Goal: Transaction & Acquisition: Purchase product/service

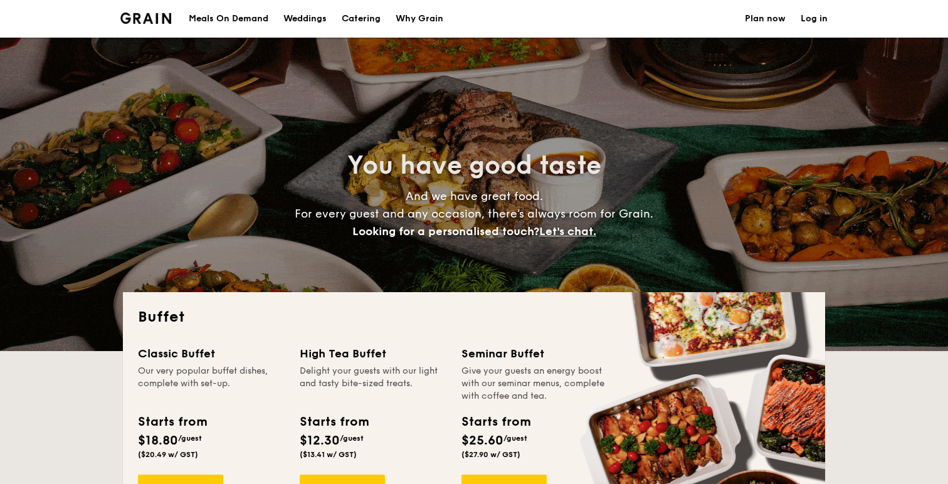
select select
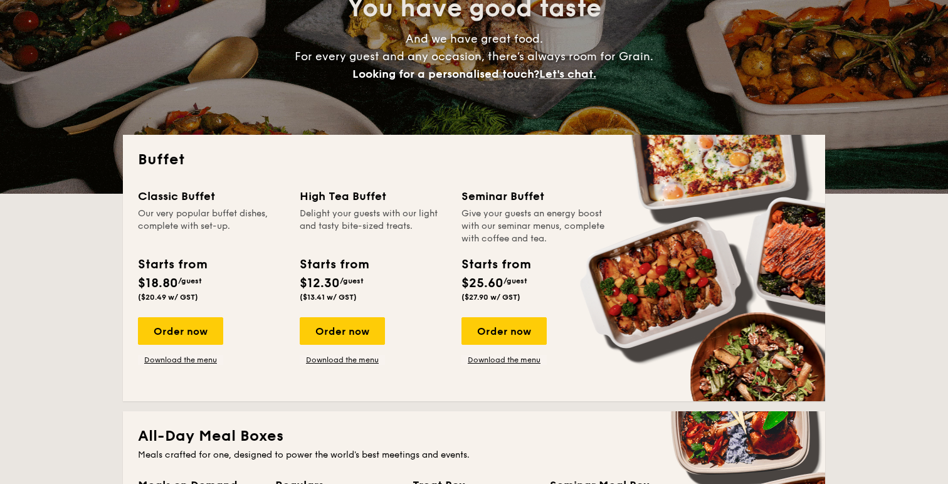
scroll to position [212, 0]
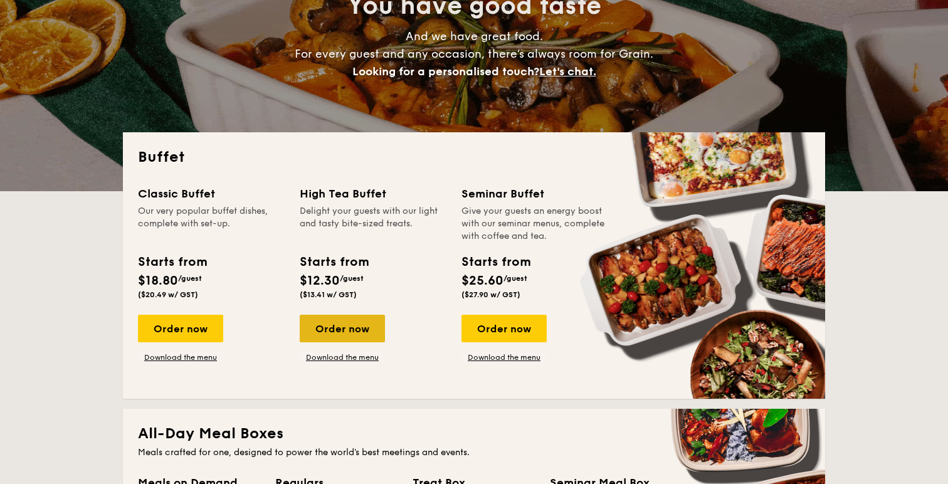
click at [354, 315] on div "Order now" at bounding box center [342, 329] width 85 height 28
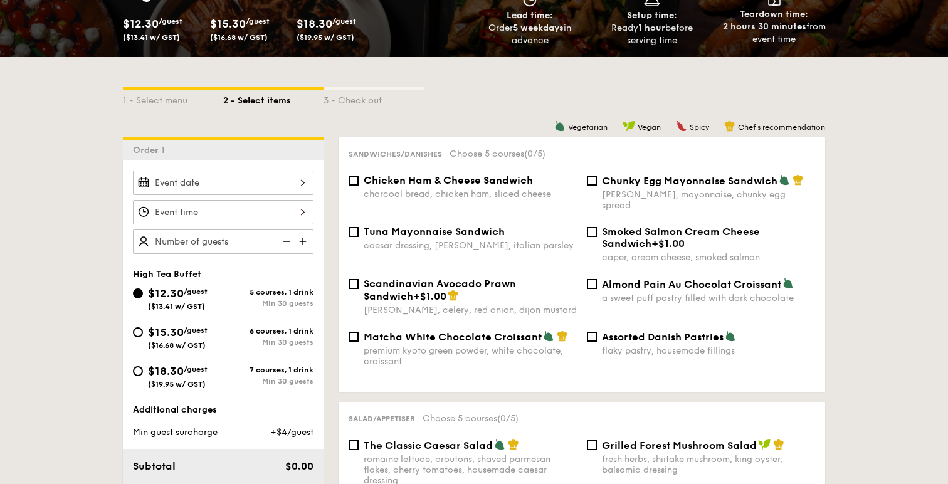
scroll to position [276, 0]
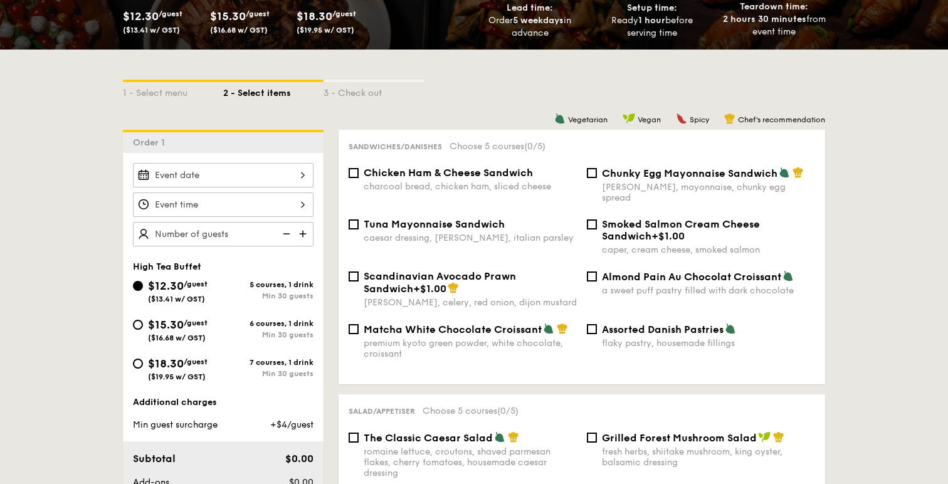
click at [246, 163] on div at bounding box center [223, 175] width 181 height 24
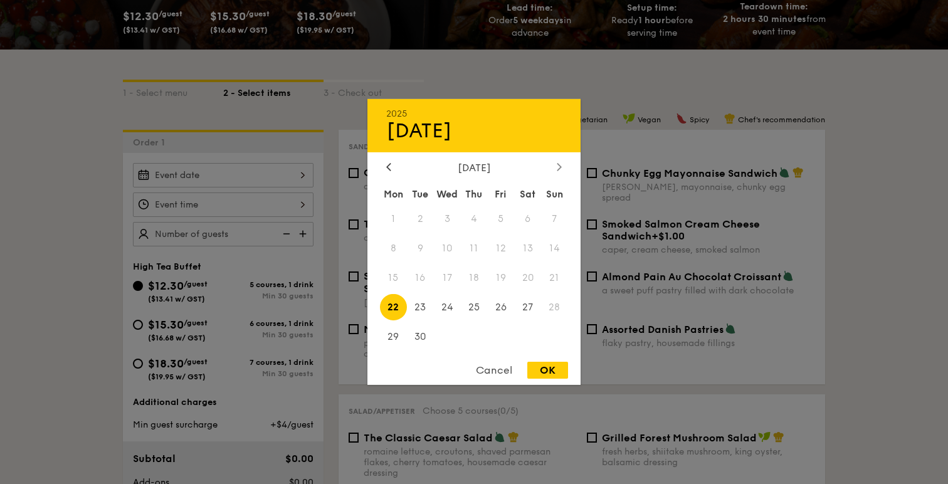
click at [559, 169] on icon at bounding box center [559, 166] width 5 height 8
click at [419, 280] on span "14" at bounding box center [420, 278] width 27 height 27
click at [547, 369] on div "OK" at bounding box center [547, 370] width 41 height 17
type input "[DATE]"
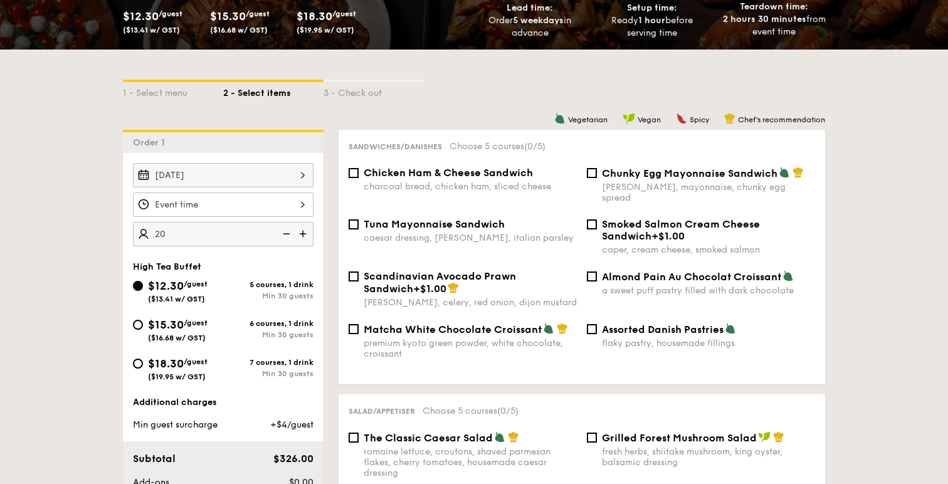
type input "2"
type input "20 guests"
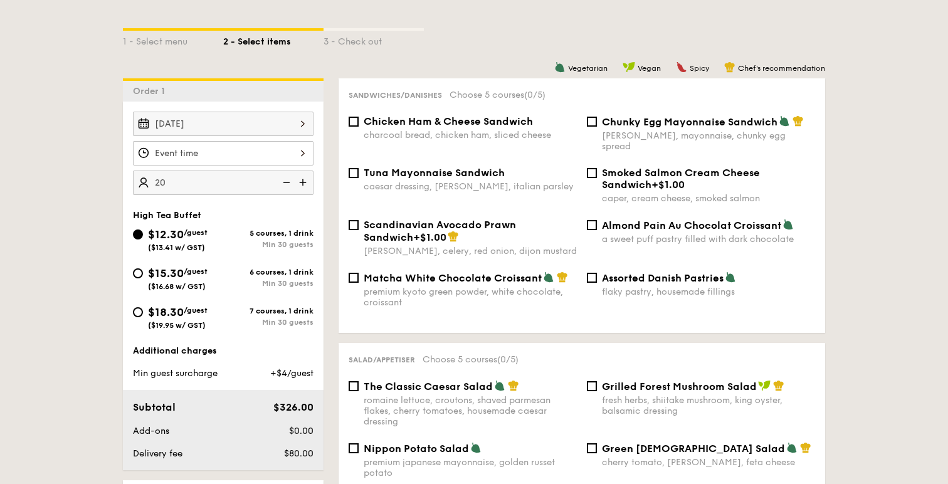
scroll to position [344, 0]
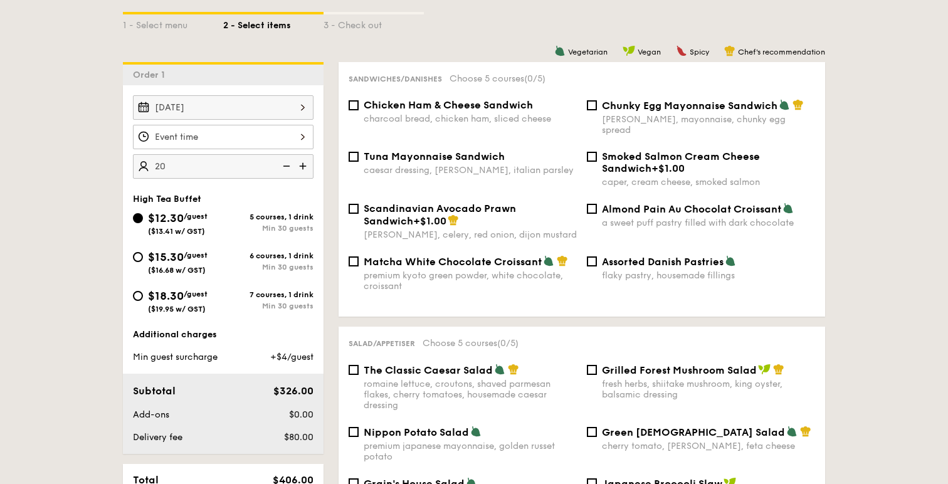
click at [619, 100] on span "Chunky Egg Mayonnaise Sandwich" at bounding box center [690, 106] width 176 height 12
click at [597, 100] on input "Chunky Egg Mayonnaise Sandwich dijon mustard, mayonnaise, chunky egg spread" at bounding box center [592, 105] width 10 height 10
checkbox input "true"
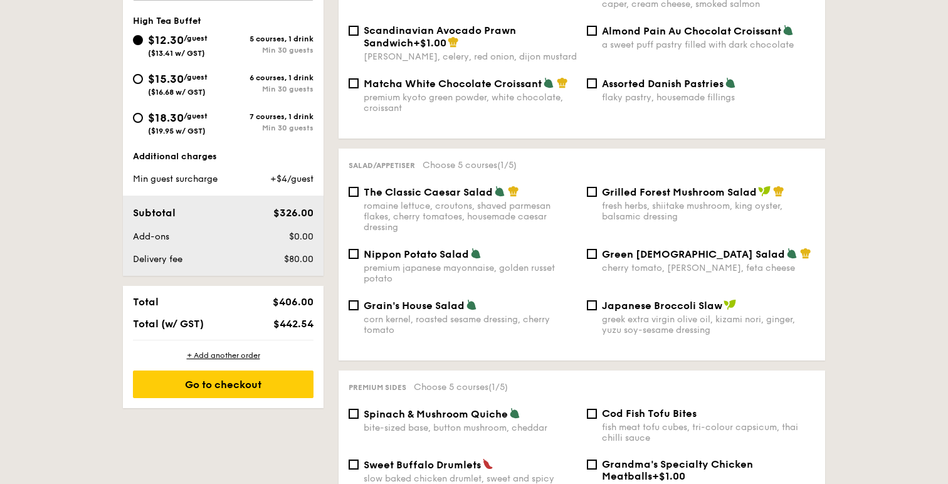
scroll to position [523, 0]
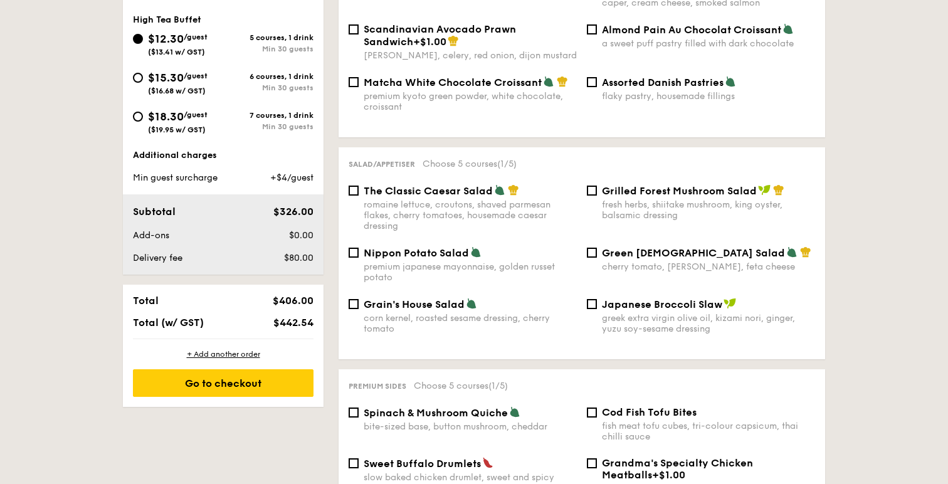
click at [668, 199] on div "fresh herbs, shiitake mushroom, king oyster, balsamic dressing" at bounding box center [708, 209] width 213 height 21
click at [597, 186] on input "Grilled Forest Mushroom Salad fresh herbs, shiitake mushroom, king oyster, bals…" at bounding box center [592, 191] width 10 height 10
checkbox input "true"
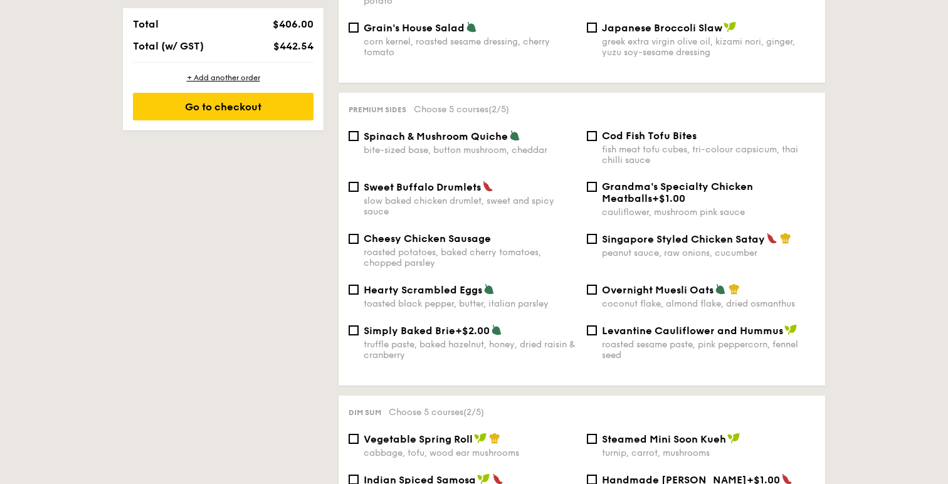
scroll to position [800, 0]
click at [680, 233] on span "Singapore Styled Chicken Satay" at bounding box center [683, 239] width 163 height 12
click at [597, 233] on input "Singapore Styled Chicken Satay peanut sauce, raw onions, cucumber" at bounding box center [592, 238] width 10 height 10
checkbox input "true"
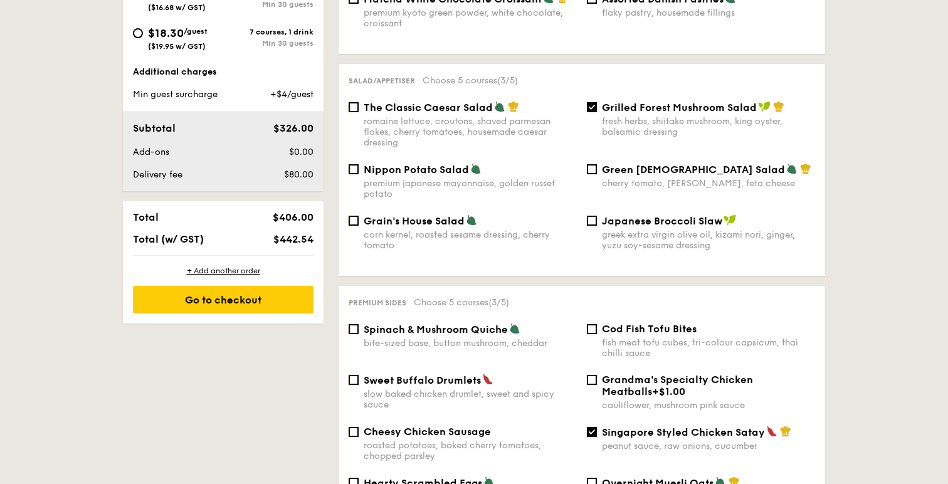
scroll to position [607, 0]
click at [676, 115] on div "fresh herbs, shiitake mushroom, king oyster, balsamic dressing" at bounding box center [708, 125] width 213 height 21
click at [597, 102] on input "Grilled Forest Mushroom Salad fresh herbs, shiitake mushroom, king oyster, bals…" at bounding box center [592, 107] width 10 height 10
checkbox input "false"
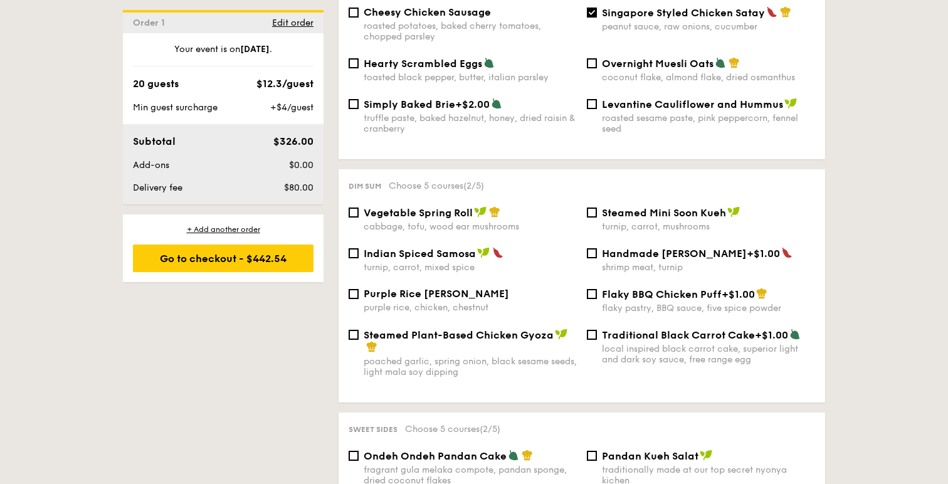
scroll to position [1015, 0]
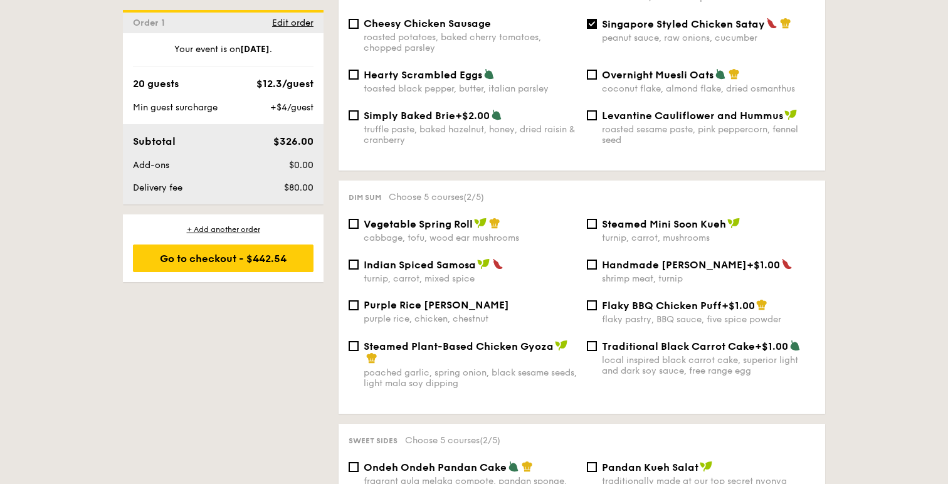
click at [642, 300] on span "Flaky BBQ Chicken Puff" at bounding box center [662, 306] width 120 height 12
click at [597, 300] on input "Flaky BBQ Chicken Puff +$1.00 flaky pastry, BBQ sauce, five spice powder" at bounding box center [592, 305] width 10 height 10
checkbox input "true"
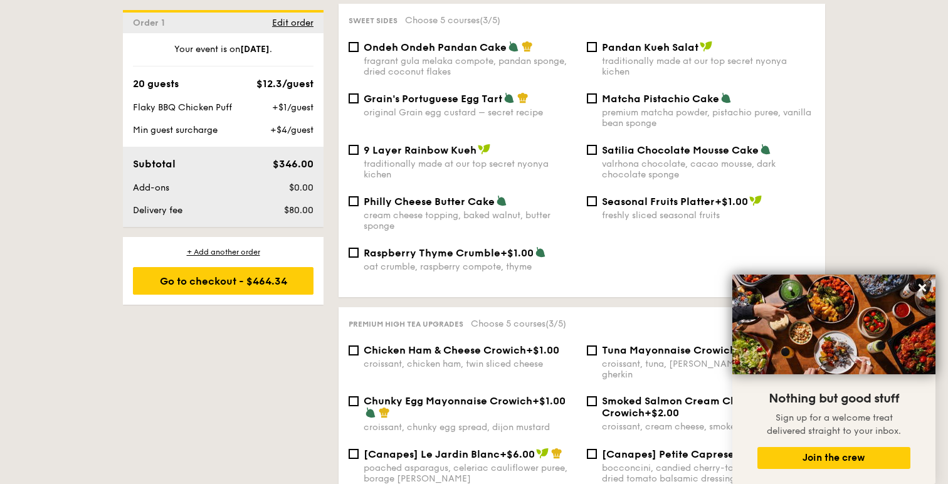
scroll to position [1410, 0]
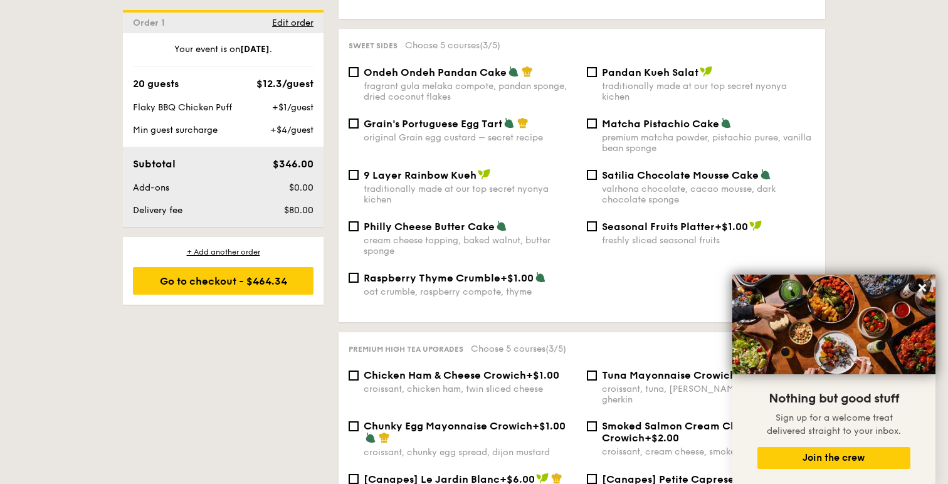
click at [423, 66] on span "Ondeh Ondeh Pandan Cake" at bounding box center [435, 72] width 143 height 12
click at [359, 67] on input "Ondeh Ondeh Pandan Cake fragrant [PERSON_NAME] melaka compote, pandan sponge, d…" at bounding box center [354, 72] width 10 height 10
checkbox input "true"
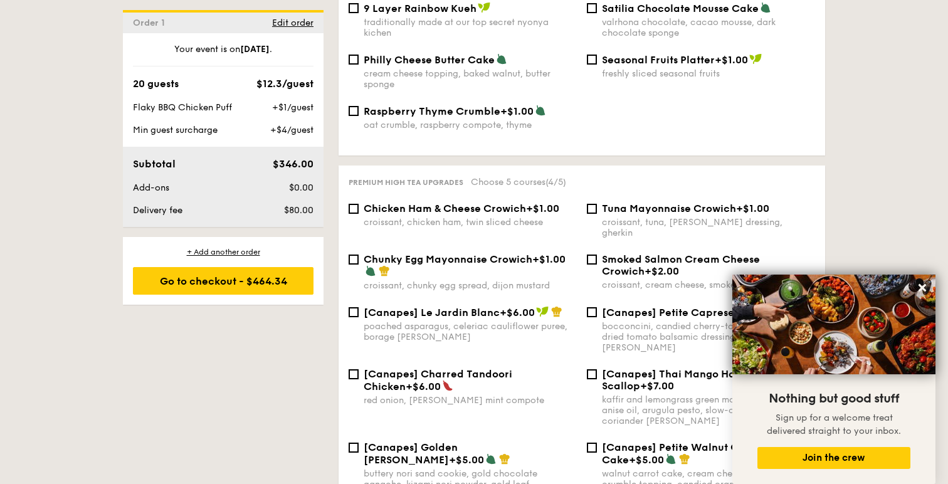
scroll to position [1571, 0]
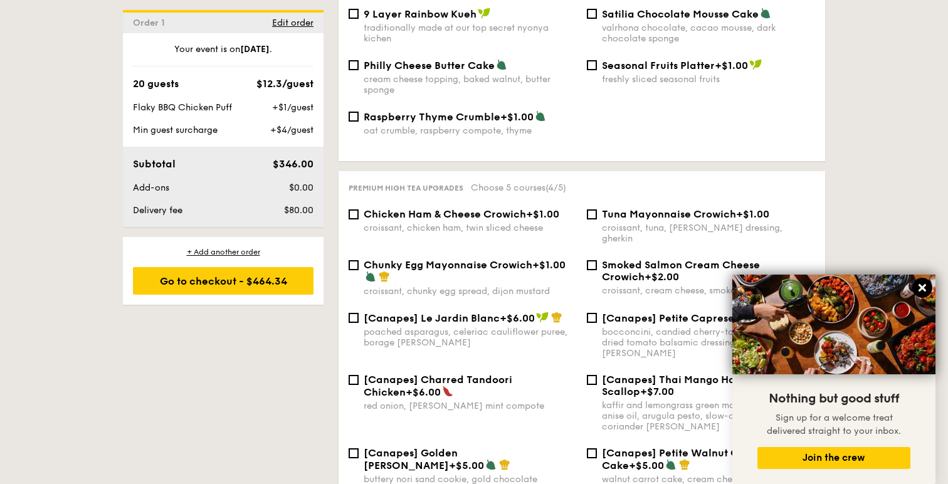
click at [921, 285] on icon at bounding box center [923, 288] width 8 height 8
